Goal: Transaction & Acquisition: Download file/media

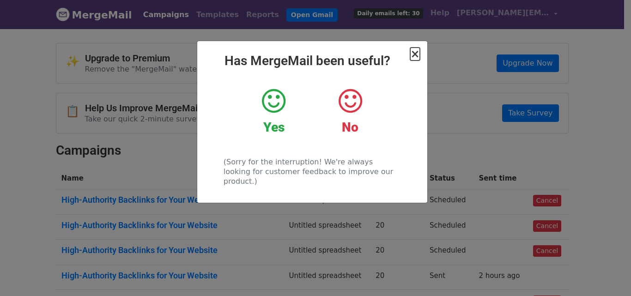
click at [414, 55] on span "×" at bounding box center [414, 54] width 9 height 13
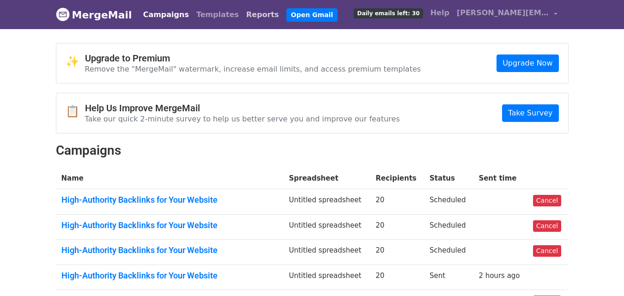
click at [243, 16] on link "Reports" at bounding box center [263, 15] width 40 height 18
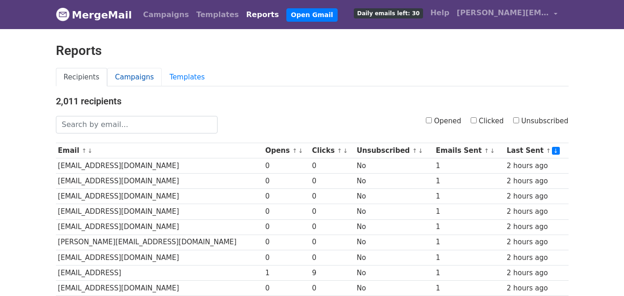
click at [123, 73] on link "Campaigns" at bounding box center [134, 77] width 55 height 19
click at [243, 17] on link "Reports" at bounding box center [263, 15] width 40 height 18
click at [432, 122] on input "Opened" at bounding box center [429, 120] width 6 height 6
checkbox input "true"
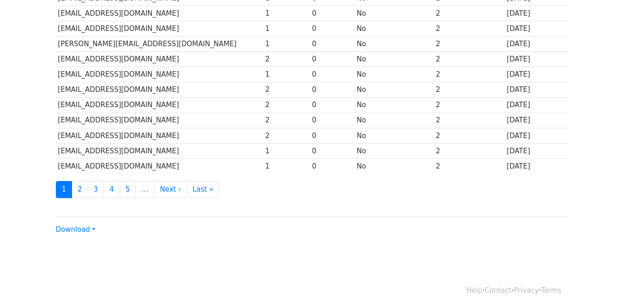
scroll to position [456, 0]
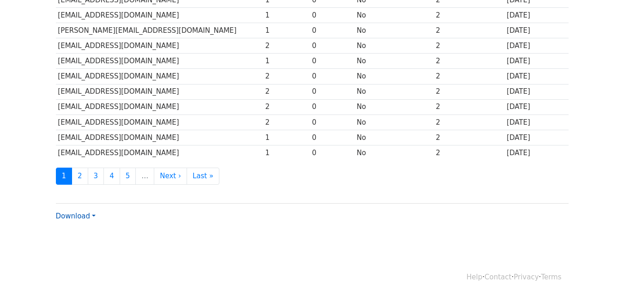
click at [79, 215] on link "Download" at bounding box center [76, 216] width 40 height 8
click at [83, 231] on link "CSV" at bounding box center [92, 233] width 73 height 15
